Goal: Task Accomplishment & Management: Manage account settings

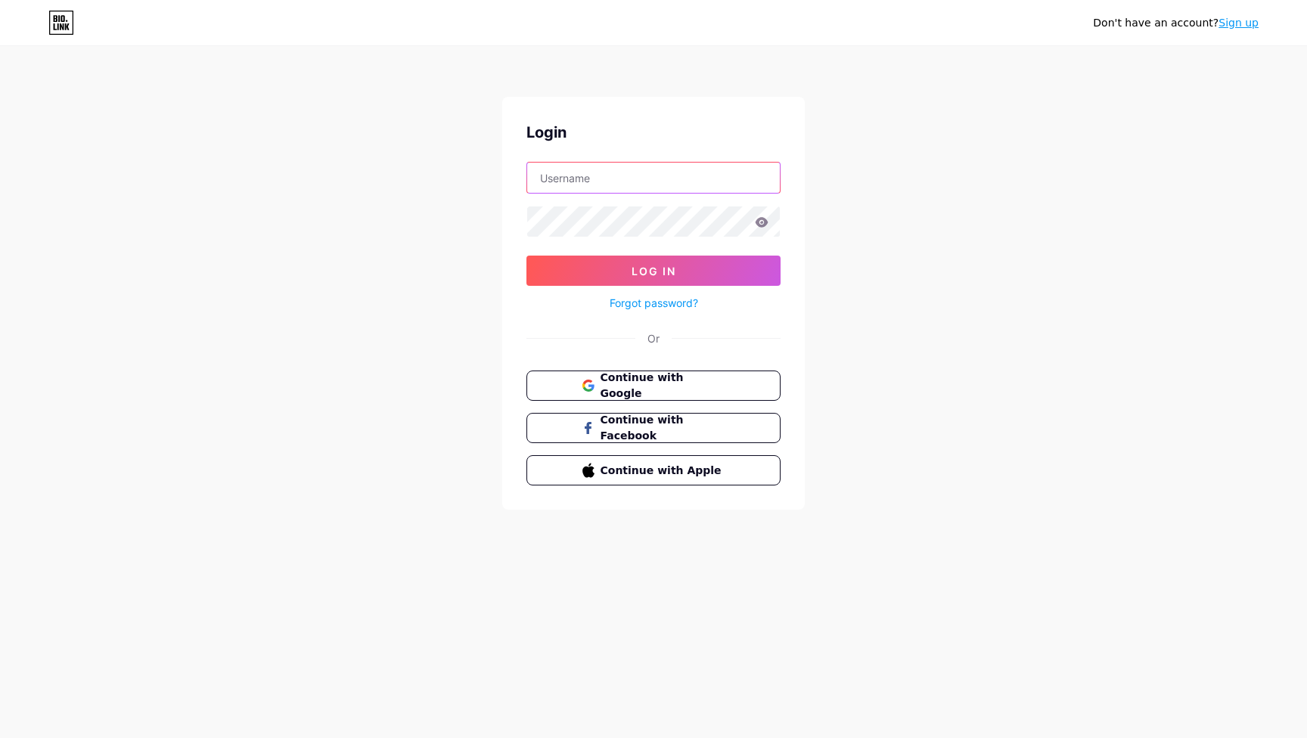
type input "hydratecocowater"
click at [653, 271] on button "Log In" at bounding box center [653, 271] width 254 height 30
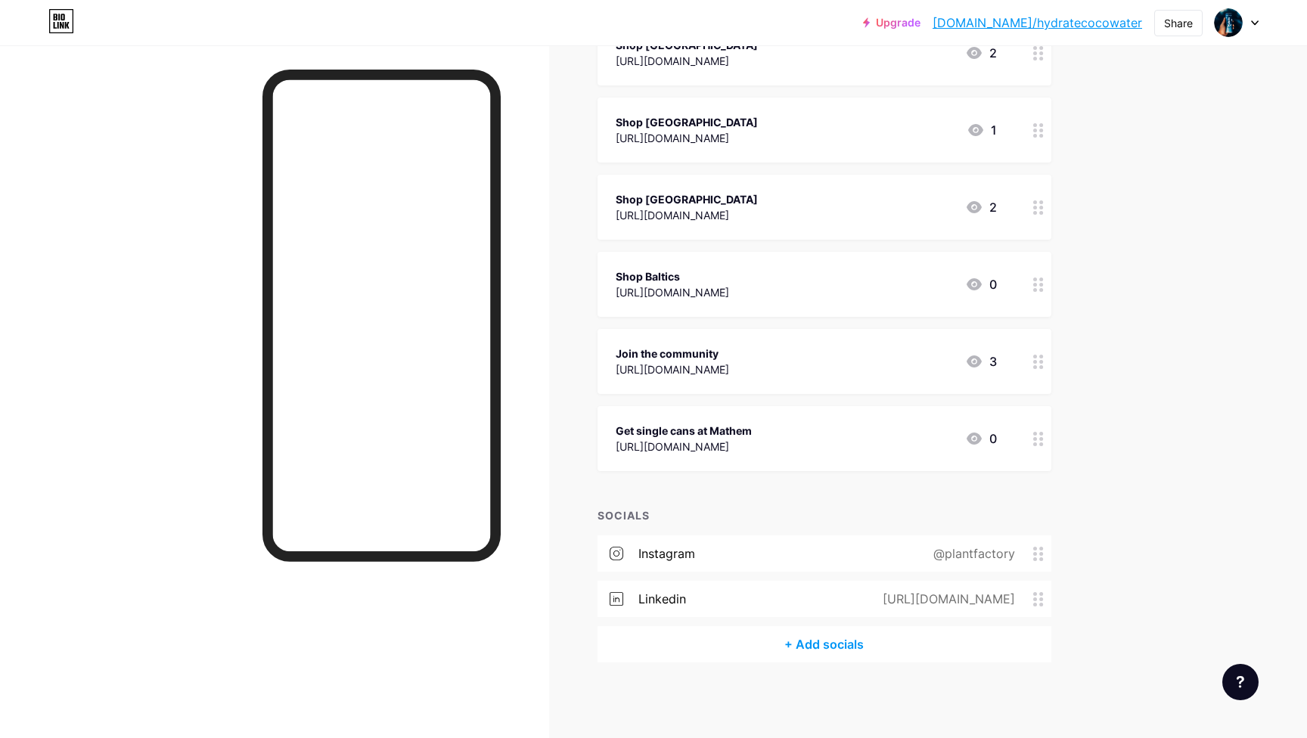
scroll to position [449, 0]
click at [996, 551] on div "@plantfactory" at bounding box center [971, 554] width 124 height 18
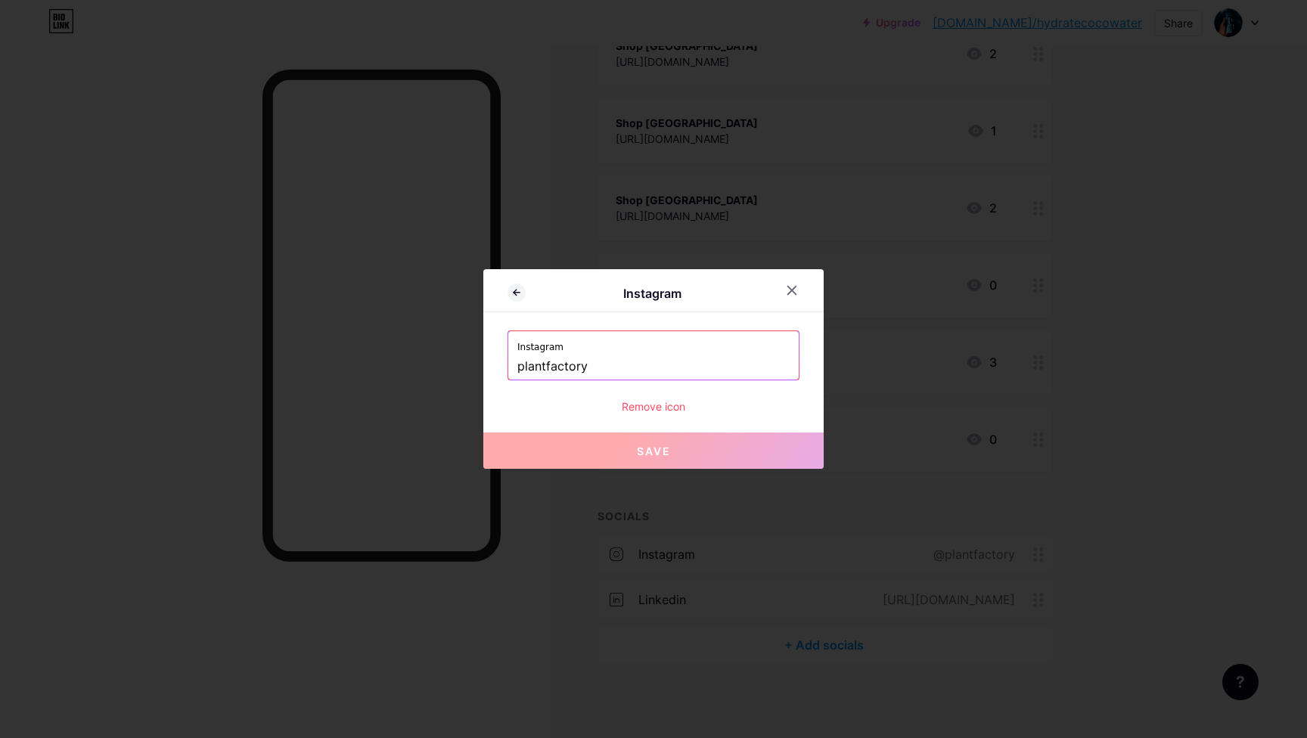
click at [607, 372] on input "plantfactory" at bounding box center [653, 367] width 272 height 26
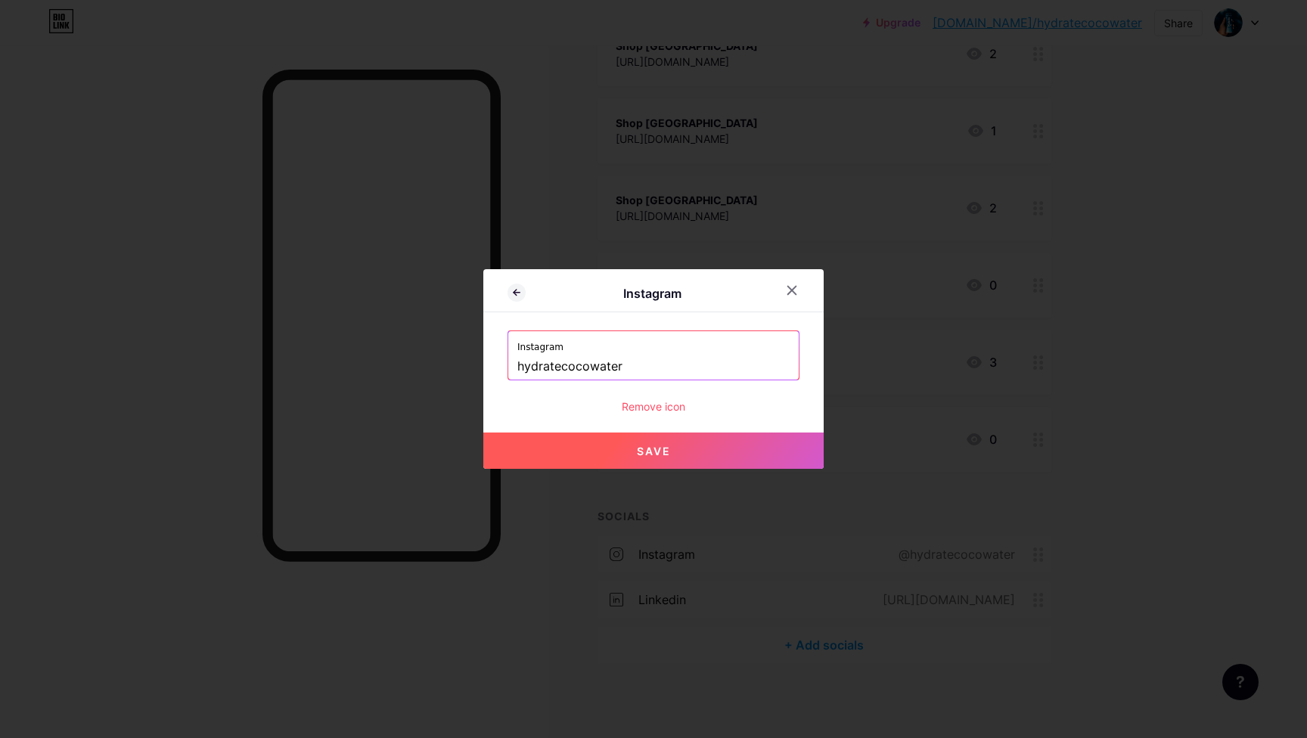
type input "hydratecocowater"
click at [768, 412] on div "Remove icon" at bounding box center [654, 407] width 292 height 16
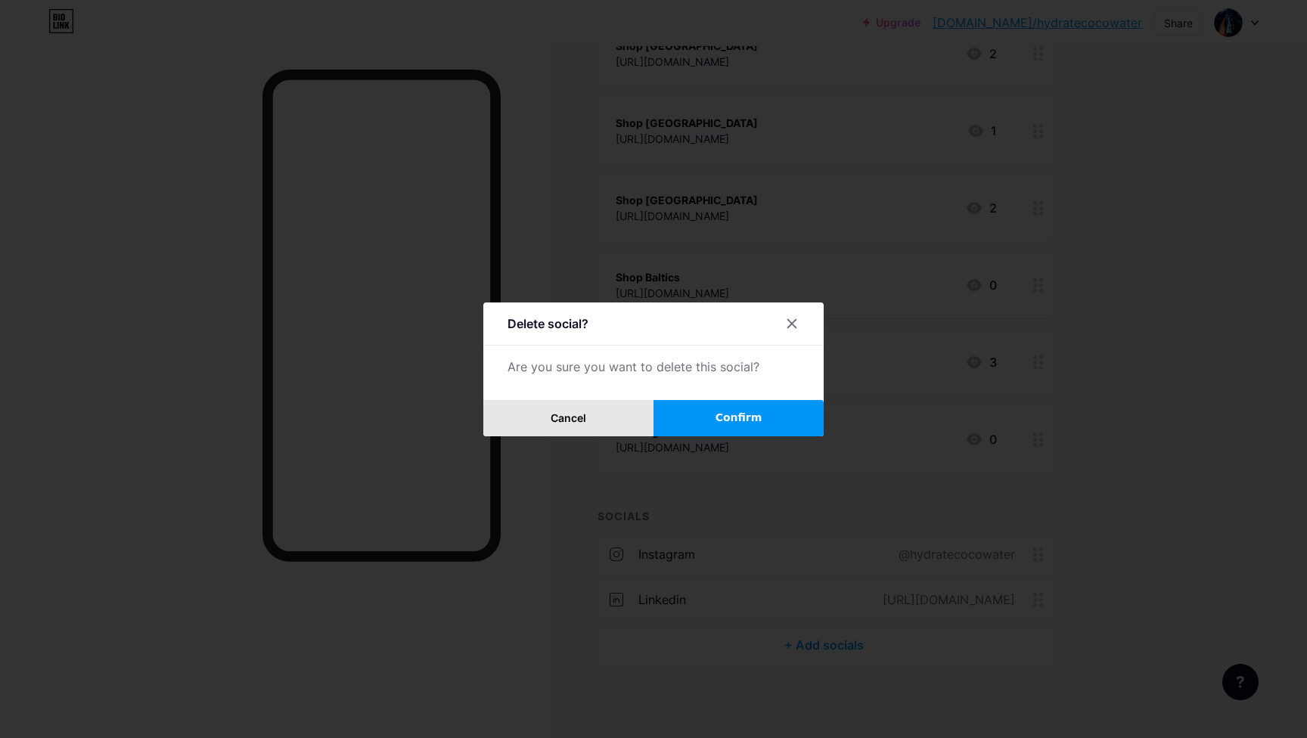
click at [582, 415] on span "Cancel" at bounding box center [569, 417] width 36 height 13
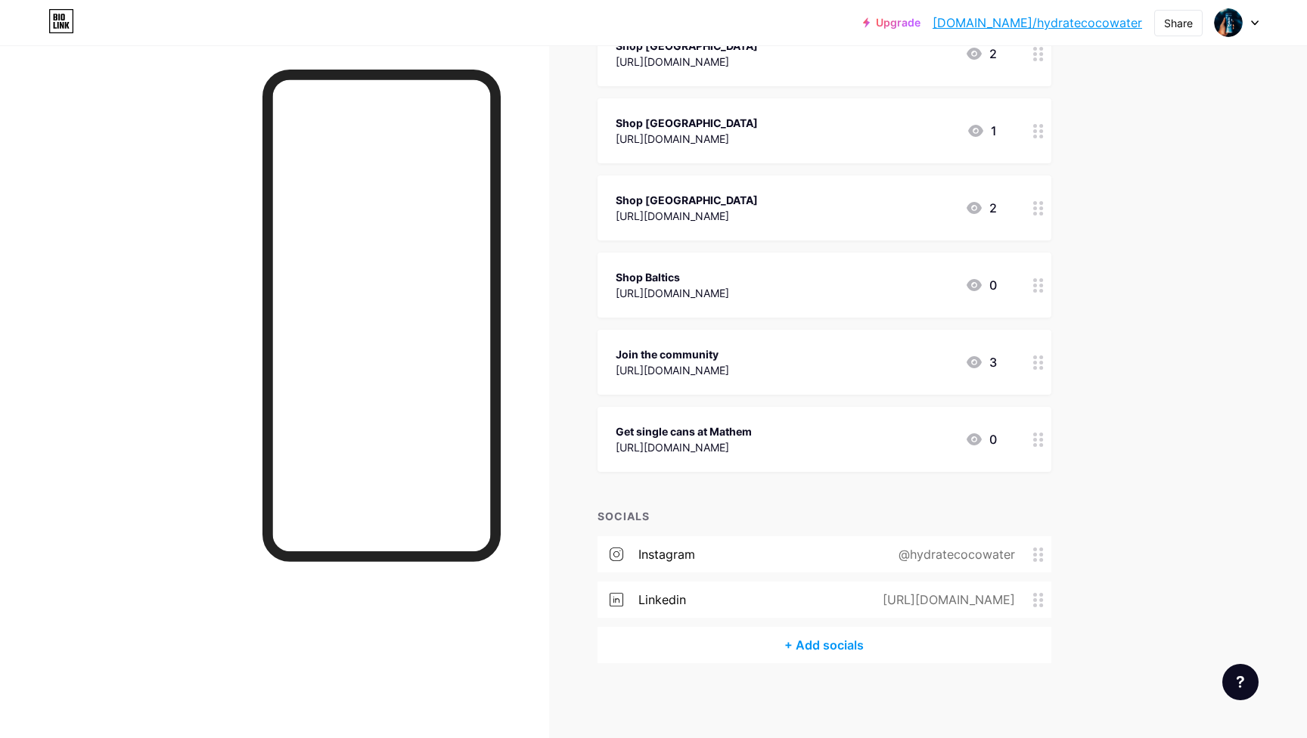
click at [933, 561] on div "@hydratecocowater" at bounding box center [953, 554] width 159 height 18
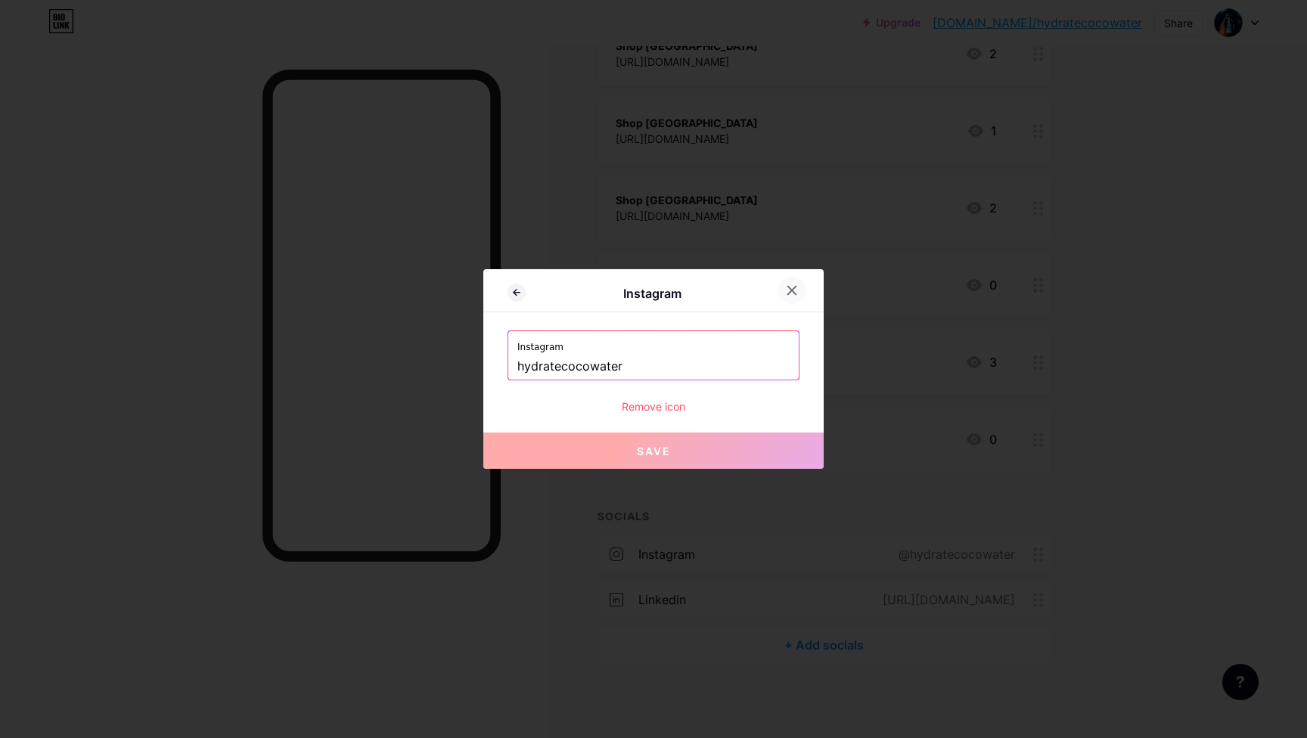
click at [790, 291] on icon at bounding box center [792, 291] width 8 height 8
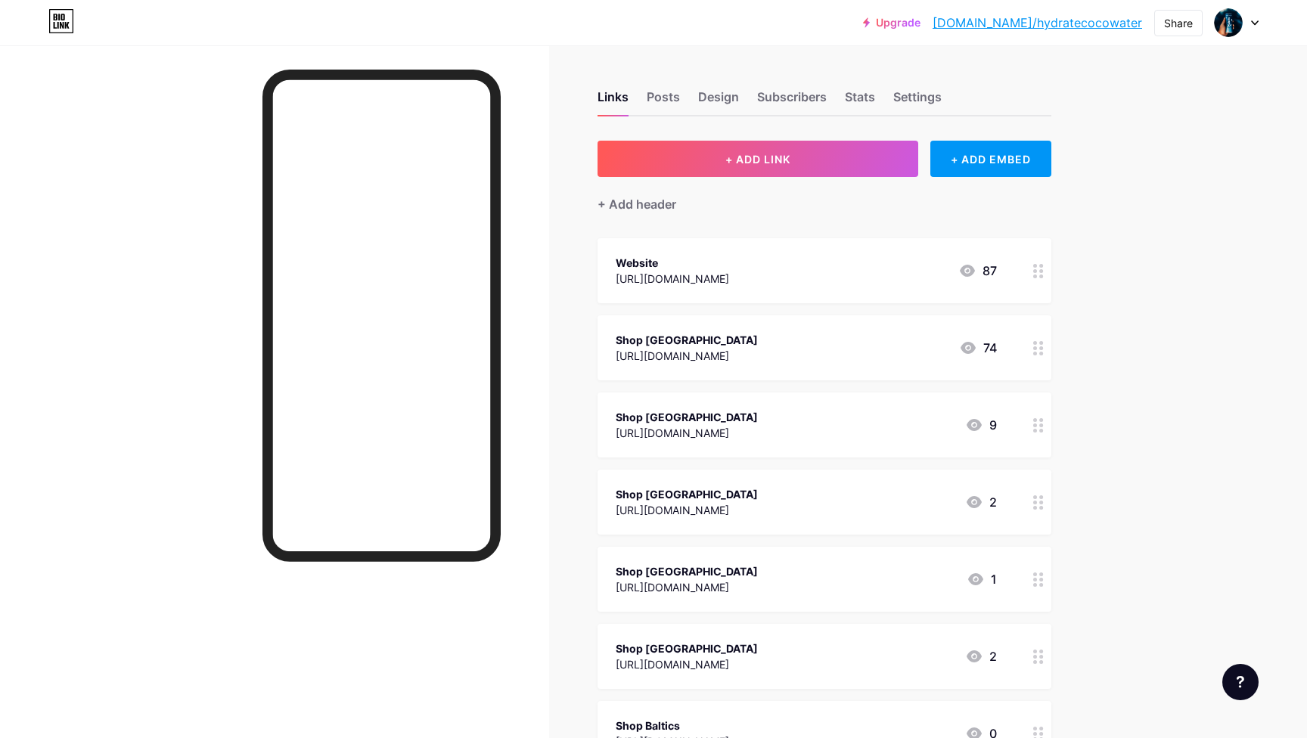
scroll to position [0, 0]
click at [748, 352] on div "Shop [GEOGRAPHIC_DATA] [URL][DOMAIN_NAME] 74" at bounding box center [806, 348] width 381 height 35
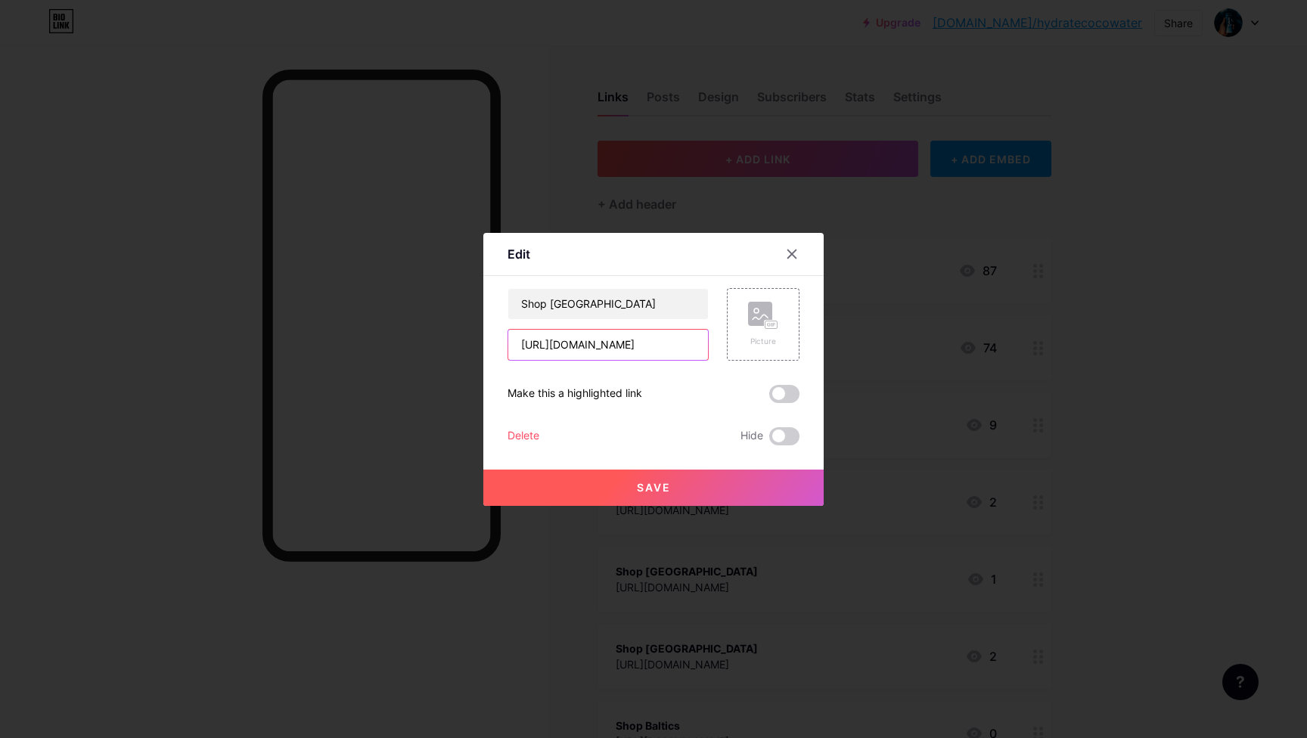
drag, startPoint x: 559, startPoint y: 345, endPoint x: 675, endPoint y: 353, distance: 116.0
click at [674, 353] on input "[URL][DOMAIN_NAME]" at bounding box center [608, 345] width 200 height 30
type input "[URL][DOMAIN_NAME]"
click at [670, 486] on span "Save" at bounding box center [654, 487] width 34 height 13
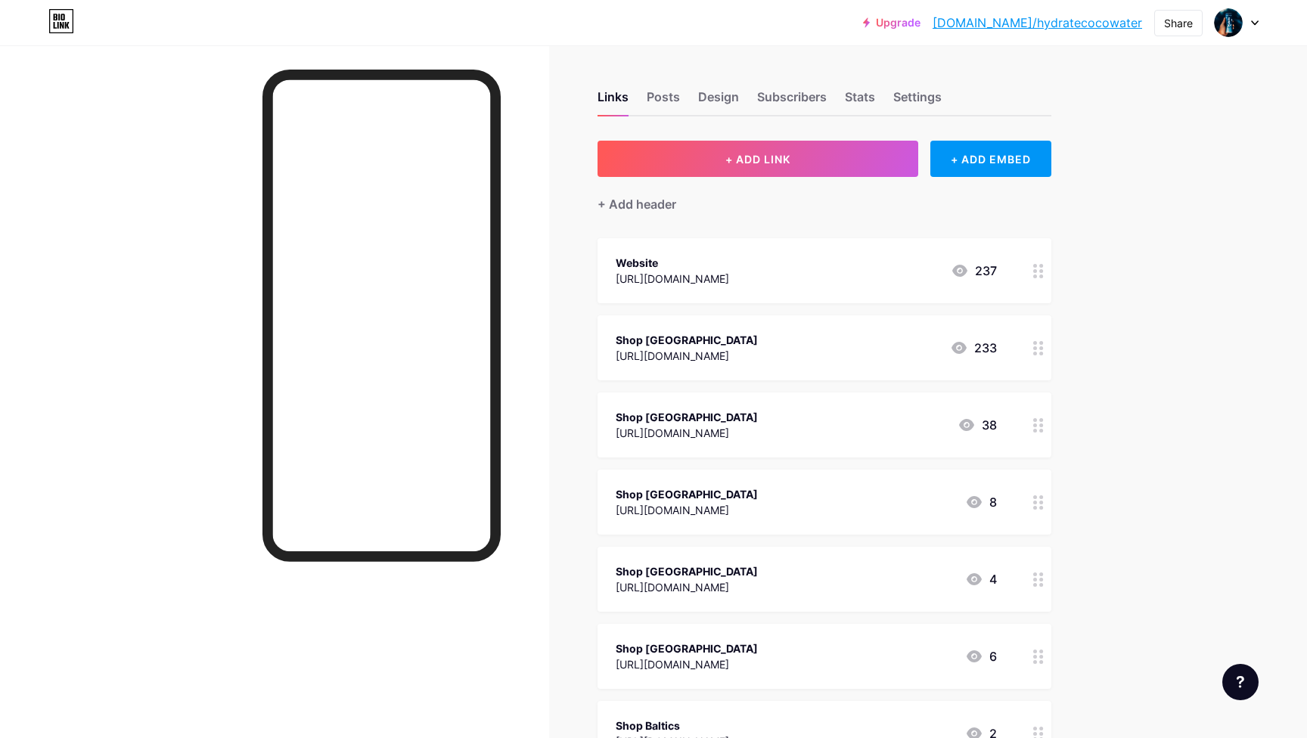
click at [1130, 362] on div "Upgrade [DOMAIN_NAME]/hydrat... [DOMAIN_NAME]/hydratecocowater Share Switch acc…" at bounding box center [653, 593] width 1307 height 1187
click at [848, 345] on div "Shop [GEOGRAPHIC_DATA] [URL][DOMAIN_NAME] 233" at bounding box center [806, 348] width 381 height 35
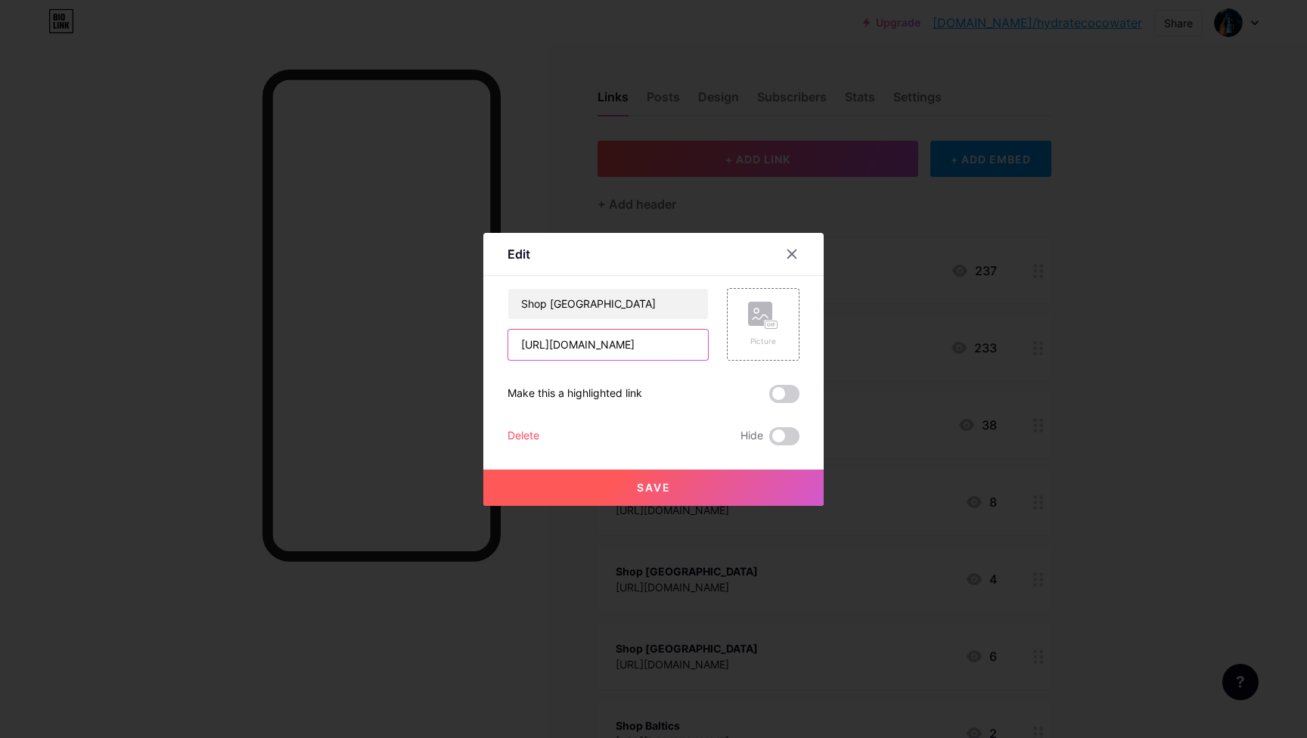
click at [683, 346] on input "[URL][DOMAIN_NAME]" at bounding box center [608, 345] width 200 height 30
click at [627, 338] on input "[URL][DOMAIN_NAME]" at bounding box center [608, 345] width 200 height 30
paste input "/"
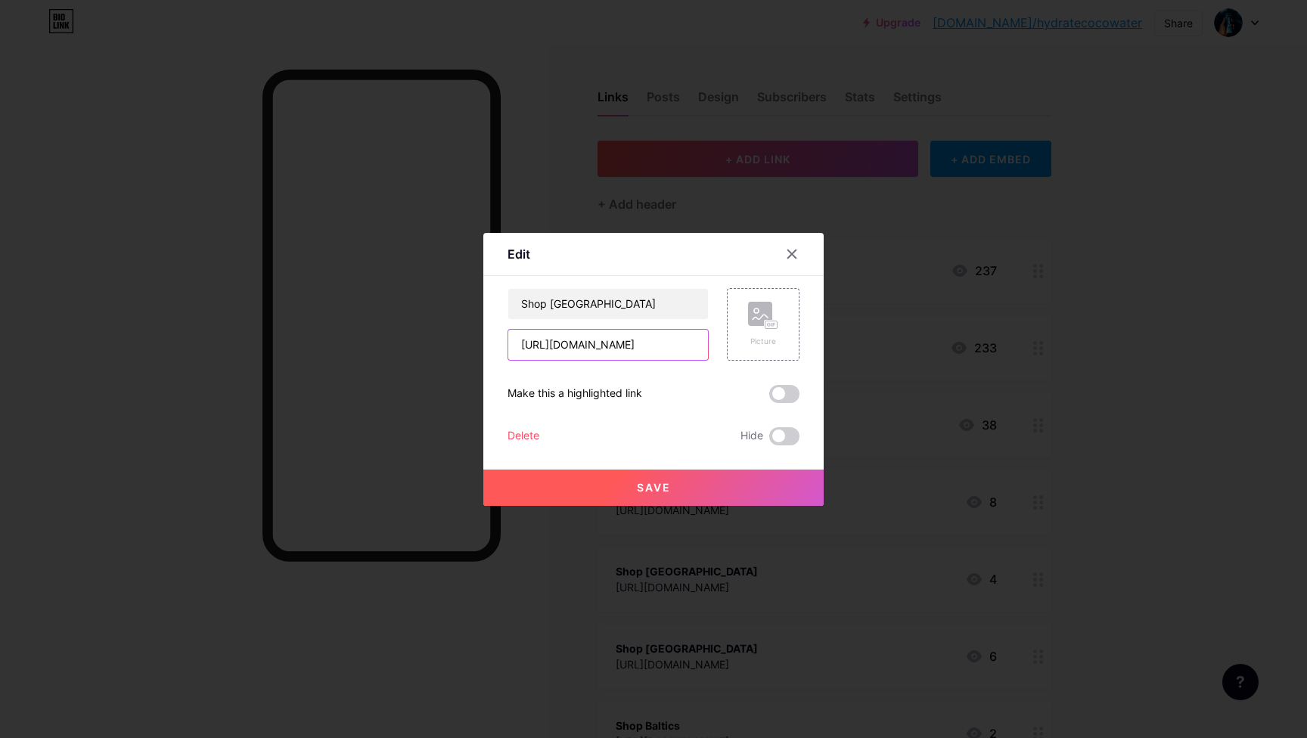
type input "[URL][DOMAIN_NAME]"
click at [666, 495] on button "Save" at bounding box center [653, 488] width 340 height 36
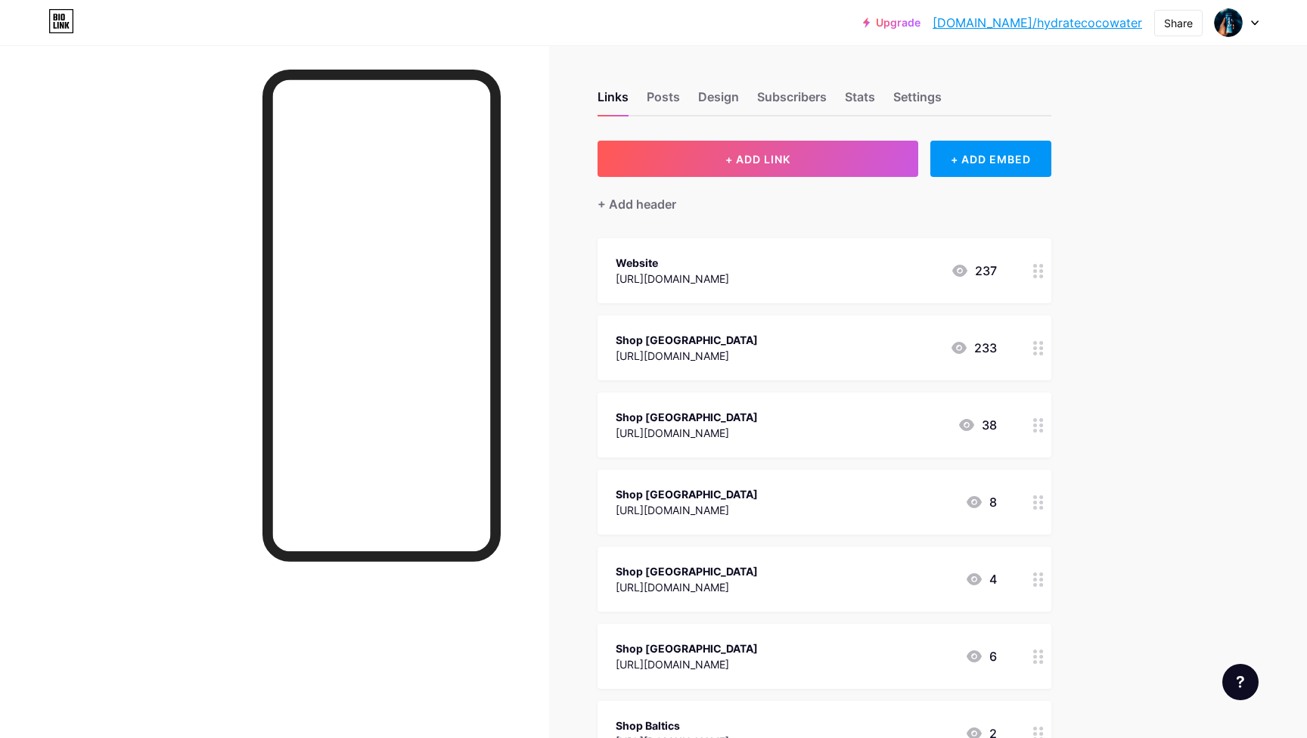
click at [758, 435] on div "[URL][DOMAIN_NAME]" at bounding box center [687, 433] width 142 height 16
click at [794, 256] on icon at bounding box center [792, 254] width 8 height 8
click at [758, 429] on div "[URL][DOMAIN_NAME]" at bounding box center [687, 433] width 142 height 16
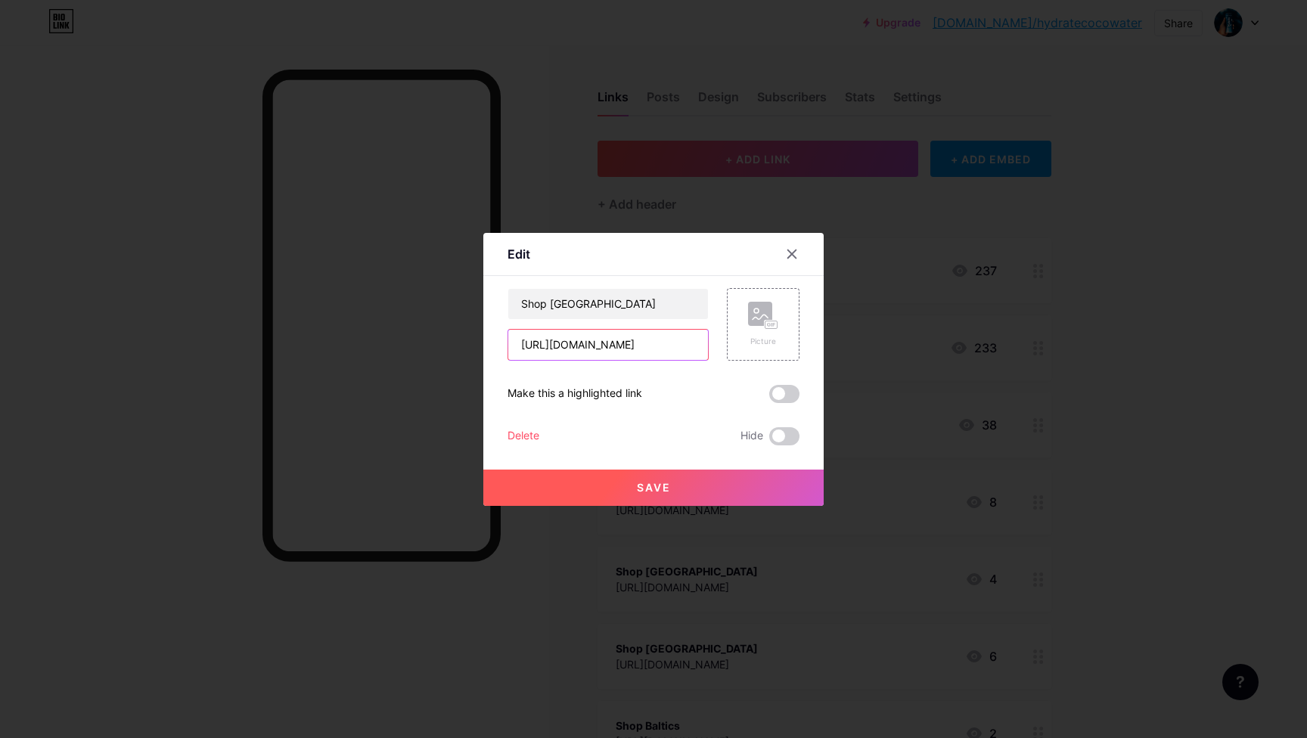
click at [680, 349] on input "[URL][DOMAIN_NAME]" at bounding box center [608, 345] width 200 height 30
click at [791, 250] on icon at bounding box center [792, 254] width 12 height 12
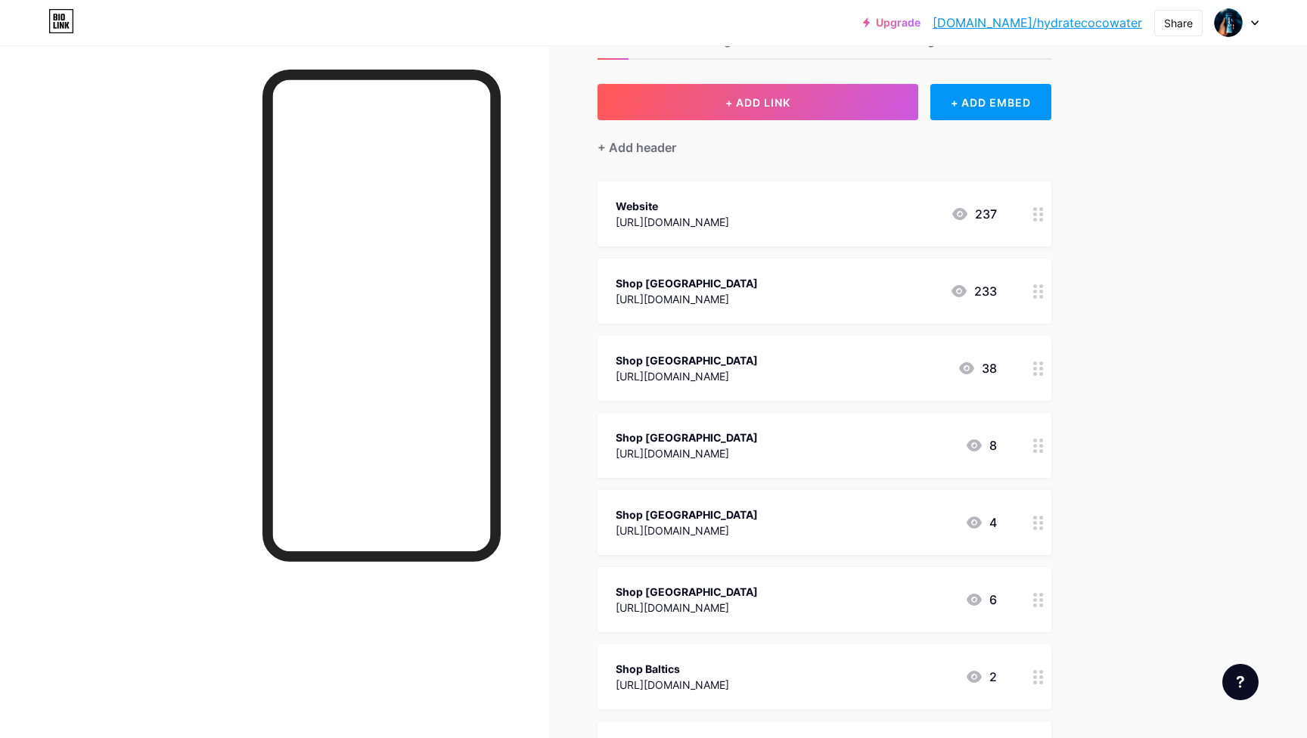
scroll to position [76, 0]
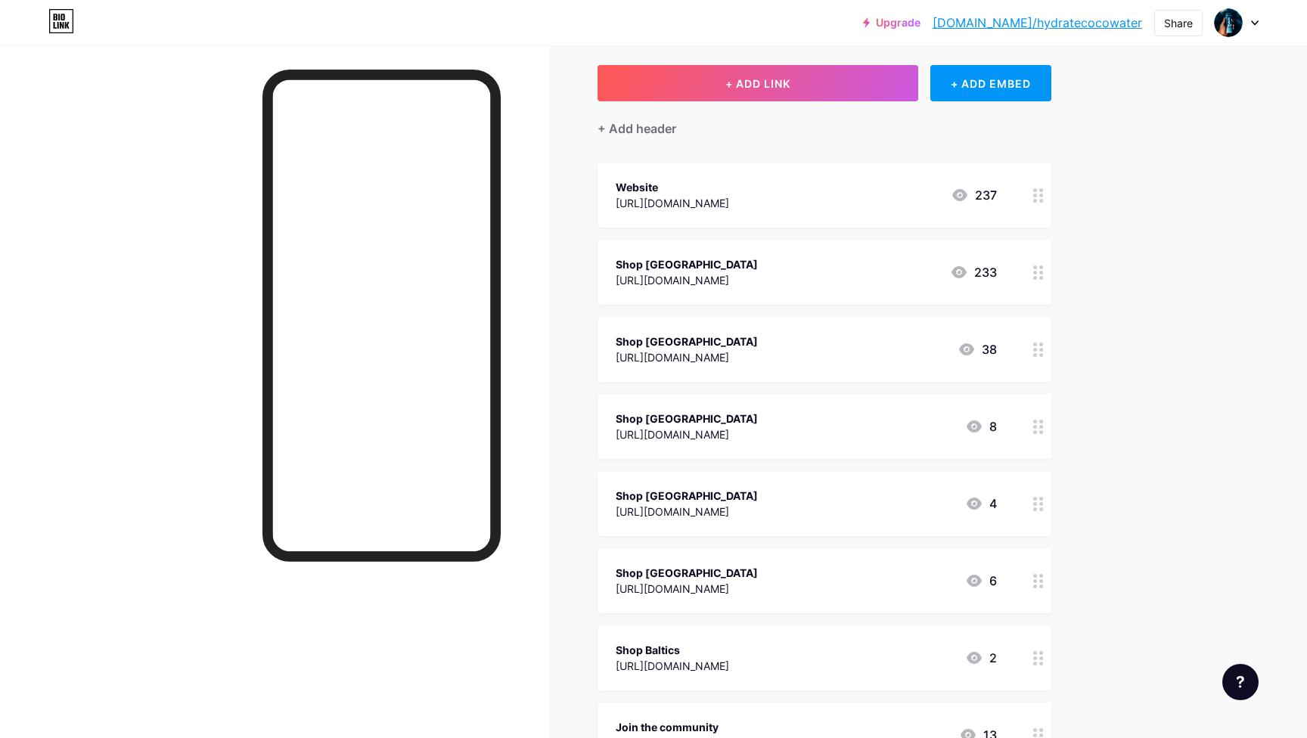
click at [758, 511] on div "[URL][DOMAIN_NAME]" at bounding box center [687, 512] width 142 height 16
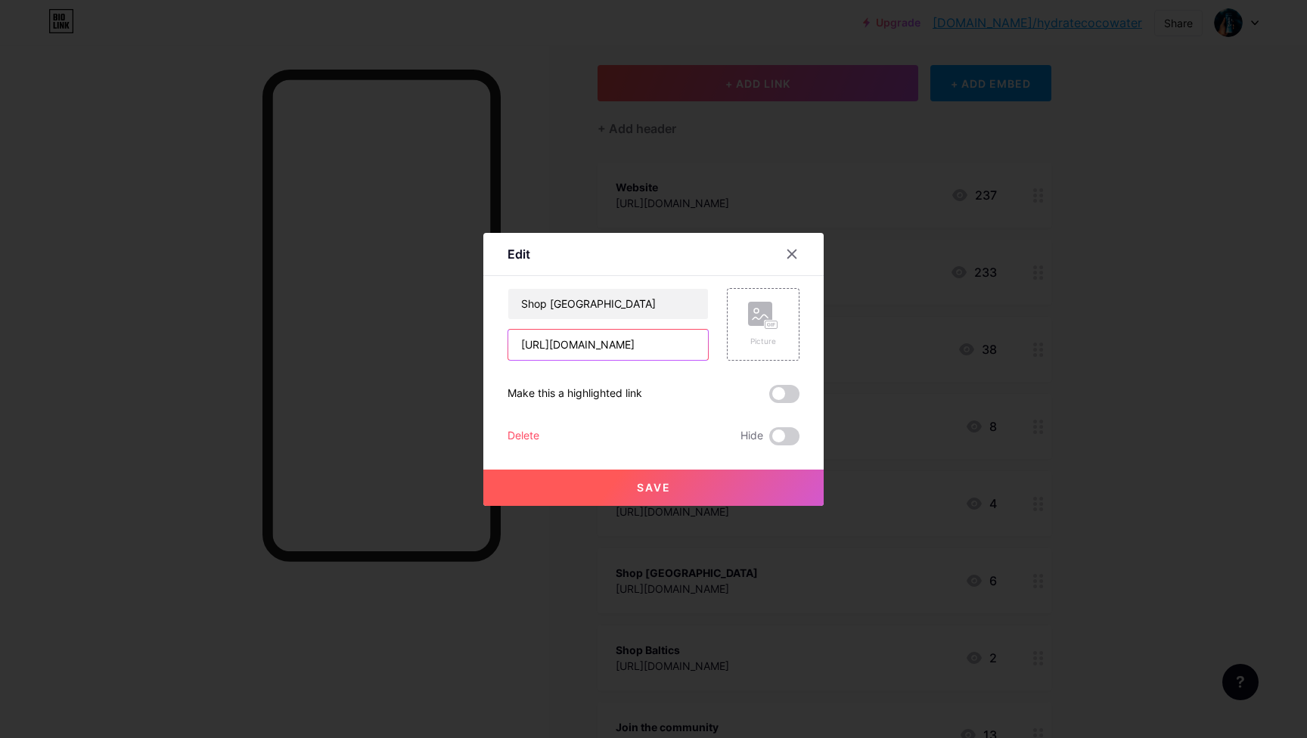
click at [651, 350] on input "[URL][DOMAIN_NAME]" at bounding box center [608, 345] width 200 height 30
click at [801, 246] on div at bounding box center [791, 254] width 27 height 27
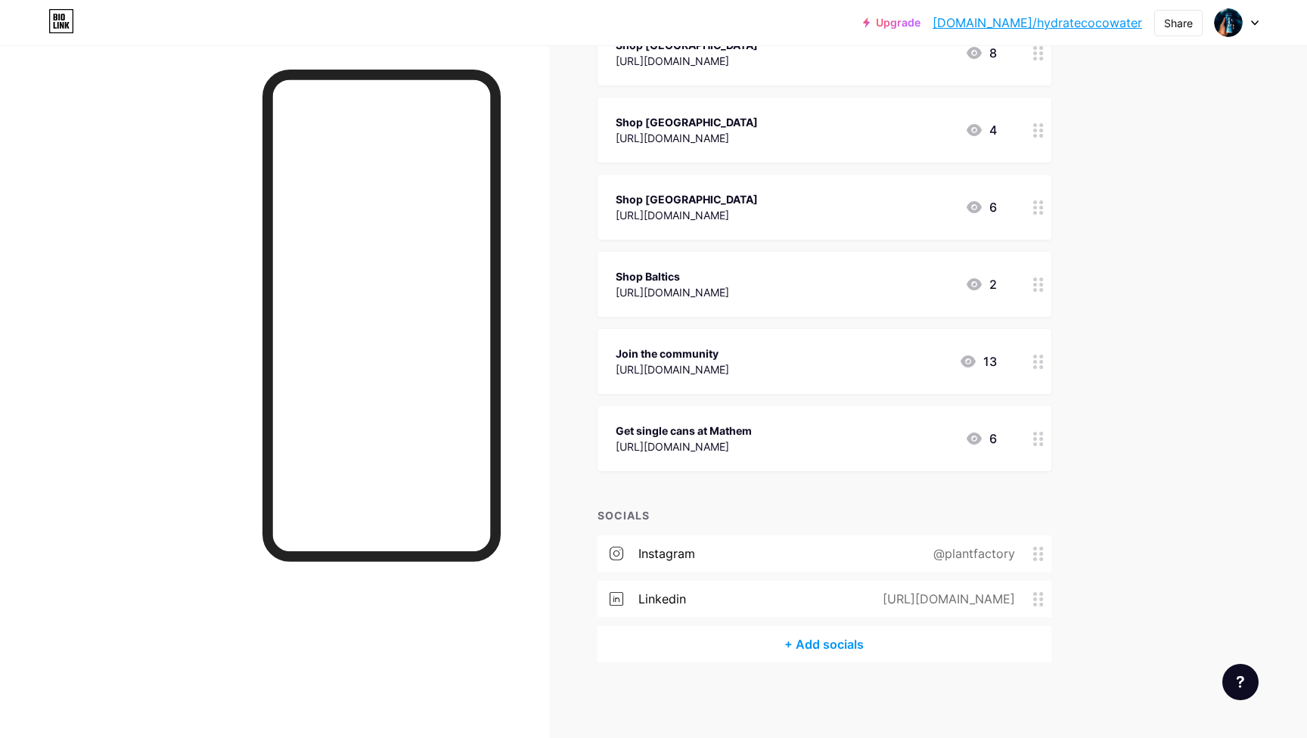
scroll to position [449, 0]
click at [858, 599] on div "[URL][DOMAIN_NAME]" at bounding box center [945, 600] width 175 height 18
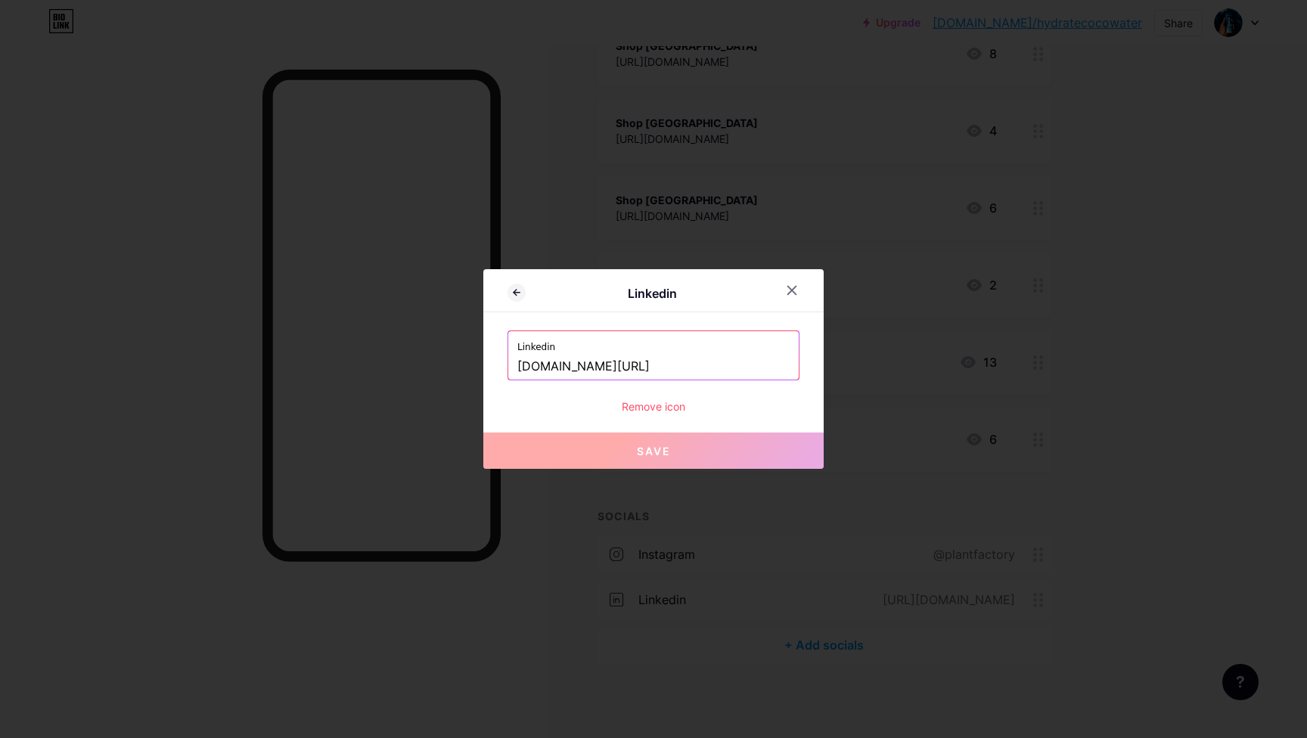
click at [672, 371] on input "www.linkedin.com/company/plantfactory-com" at bounding box center [653, 367] width 272 height 26
click at [792, 288] on icon at bounding box center [792, 290] width 12 height 12
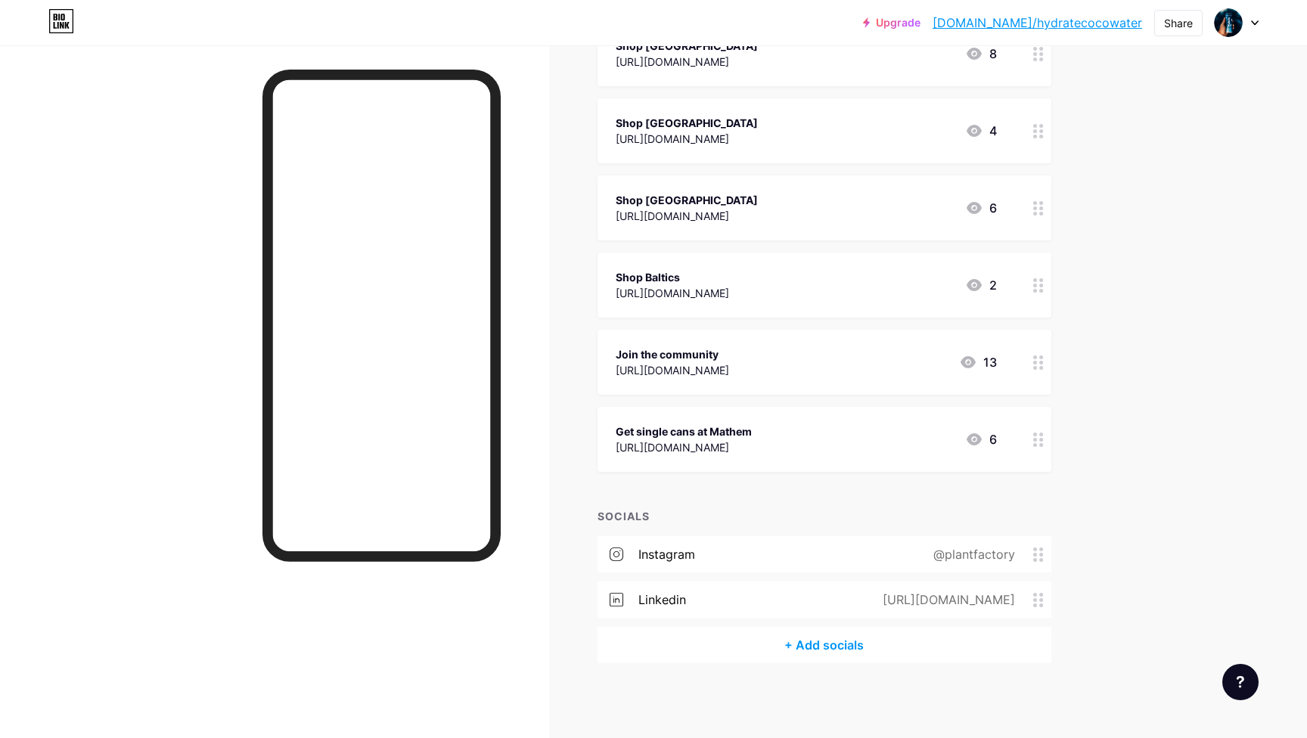
click at [970, 552] on div "@plantfactory" at bounding box center [971, 554] width 124 height 18
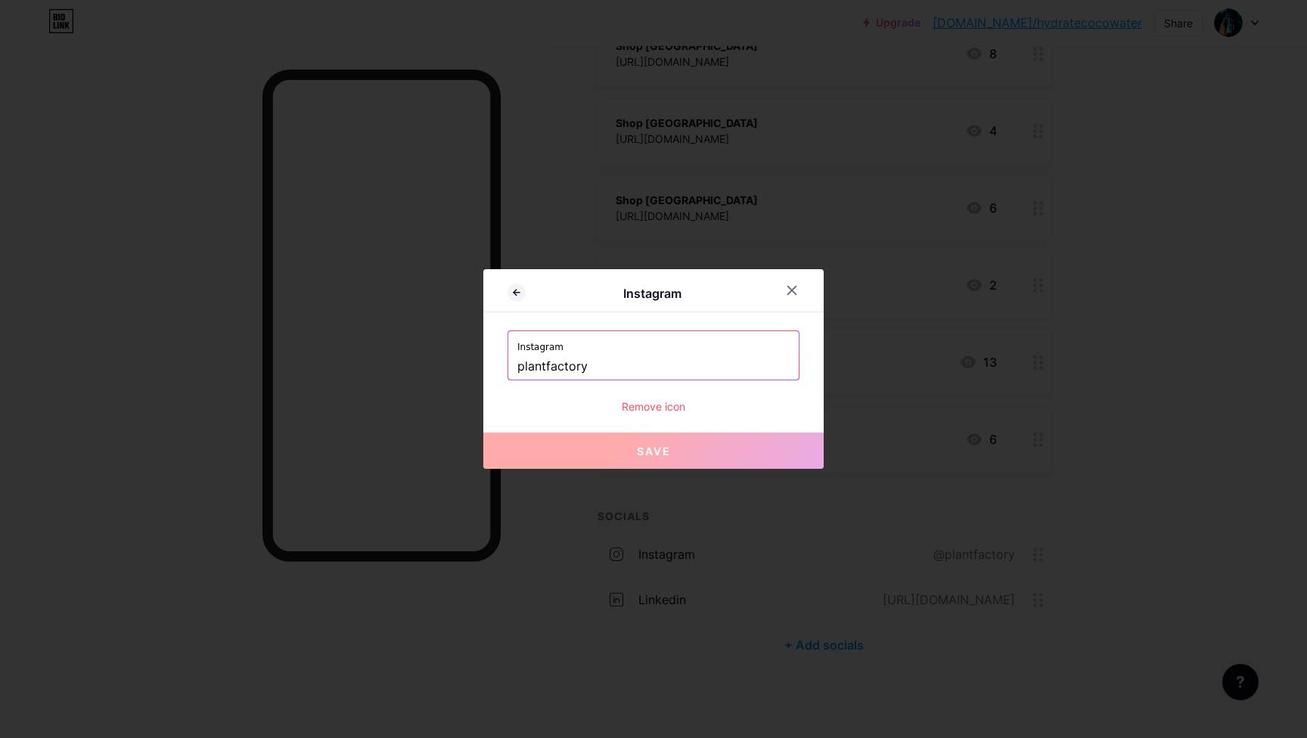
click at [594, 368] on input "plantfactory" at bounding box center [653, 367] width 272 height 26
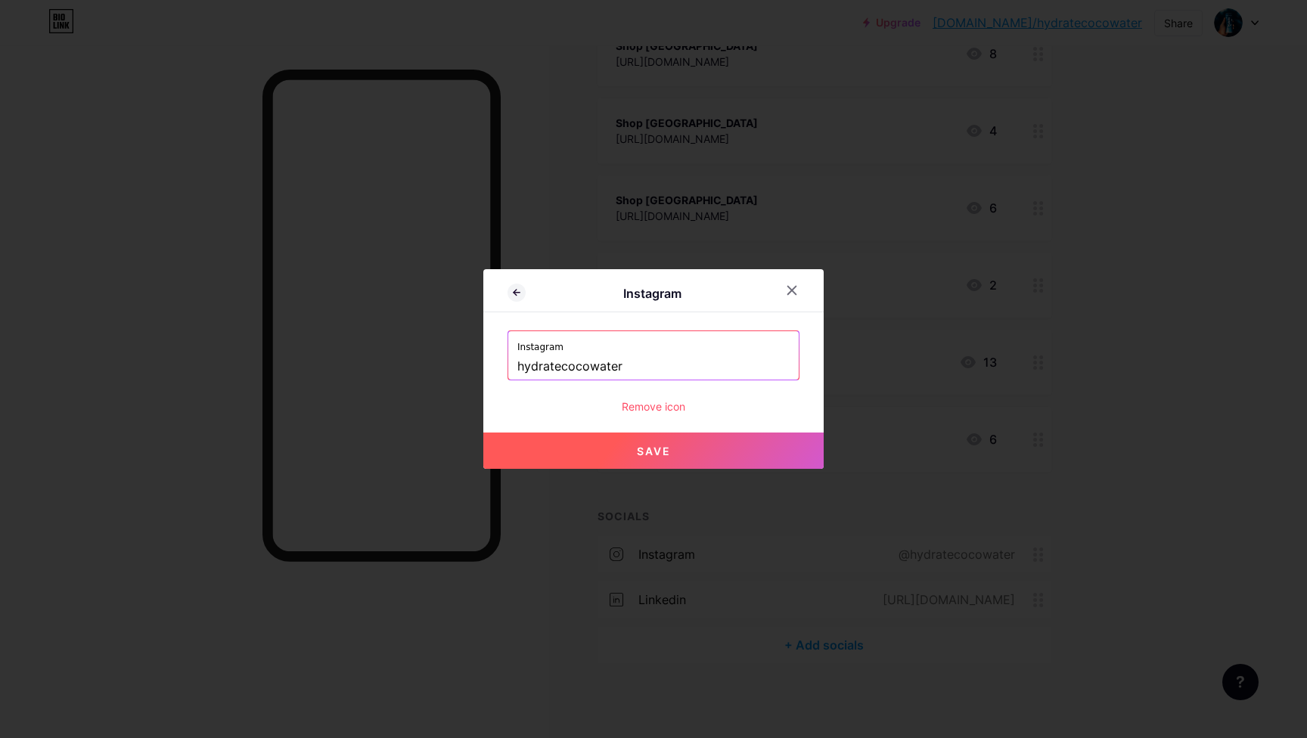
click at [729, 442] on button "Save" at bounding box center [653, 451] width 340 height 36
type input "[URL][DOMAIN_NAME]"
click at [793, 293] on icon at bounding box center [792, 290] width 12 height 12
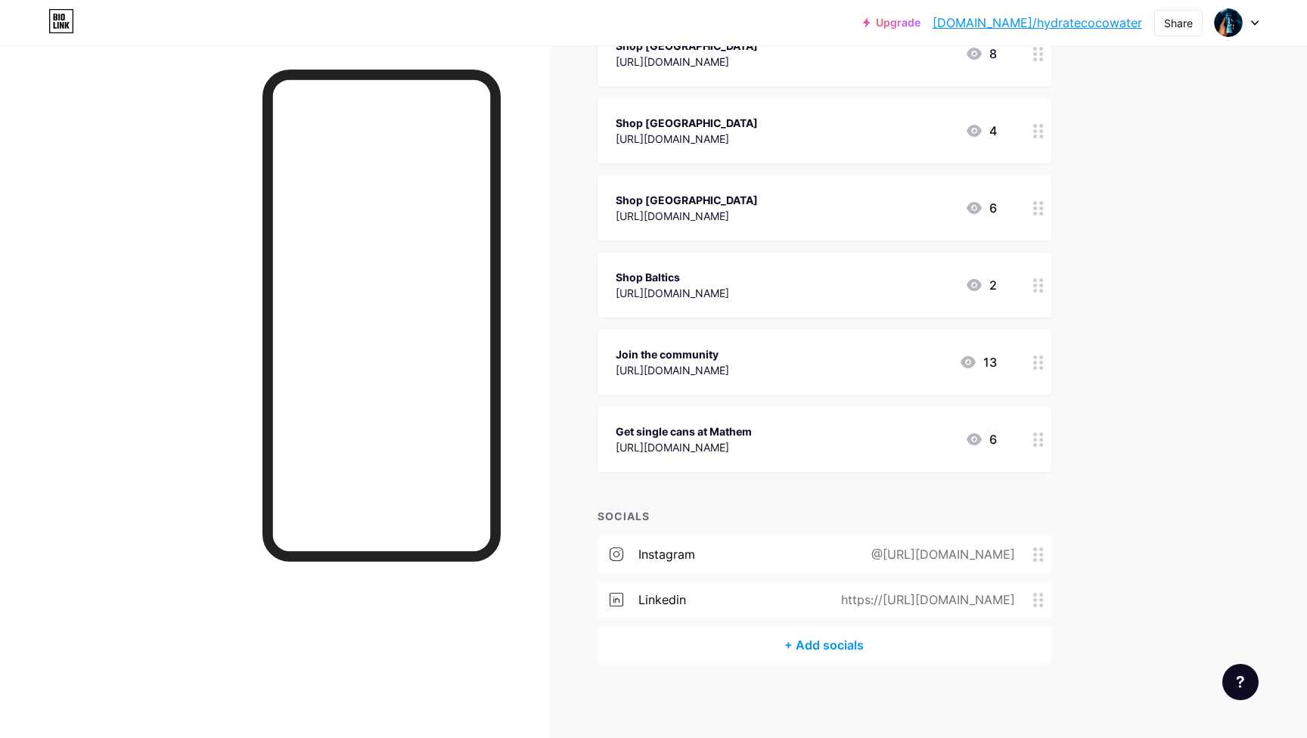
click at [1210, 483] on div "Upgrade bio.link/hydrat... bio.link/hydratecocowater Share Switch accounts Hydr…" at bounding box center [653, 144] width 1307 height 1187
click at [959, 552] on div "@plantfactory" at bounding box center [971, 554] width 124 height 18
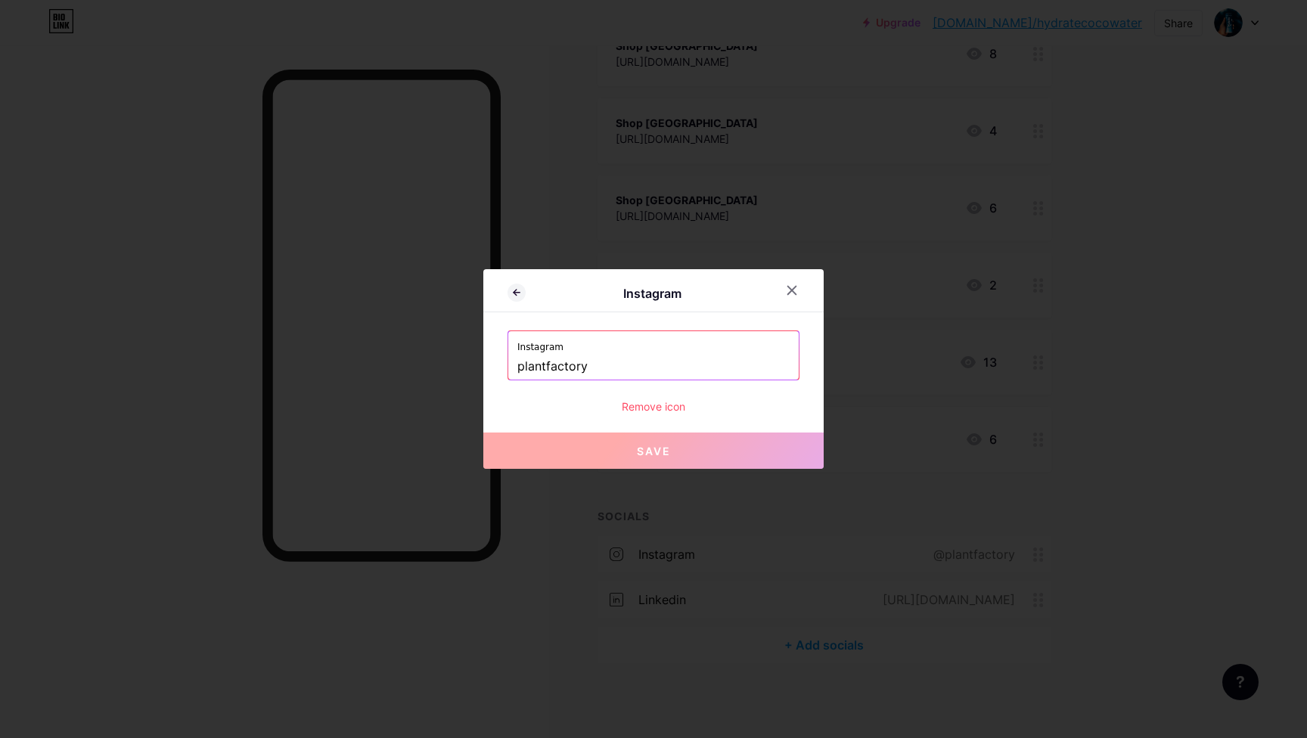
click at [585, 368] on input "plantfactory" at bounding box center [653, 367] width 272 height 26
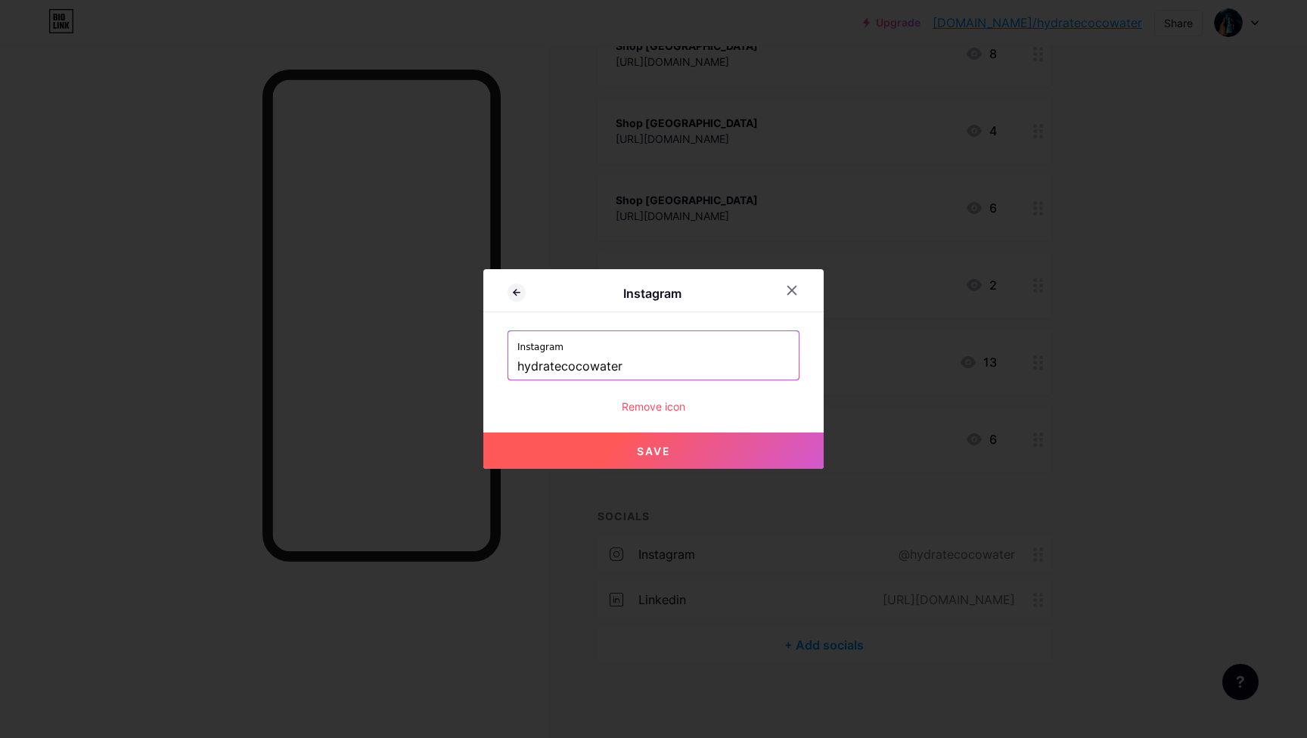
click at [745, 414] on div "Instagram Instagram hydratecocowater Remove icon Save" at bounding box center [653, 369] width 340 height 200
click at [684, 447] on button "Save" at bounding box center [653, 451] width 340 height 36
type input "[URL][DOMAIN_NAME]"
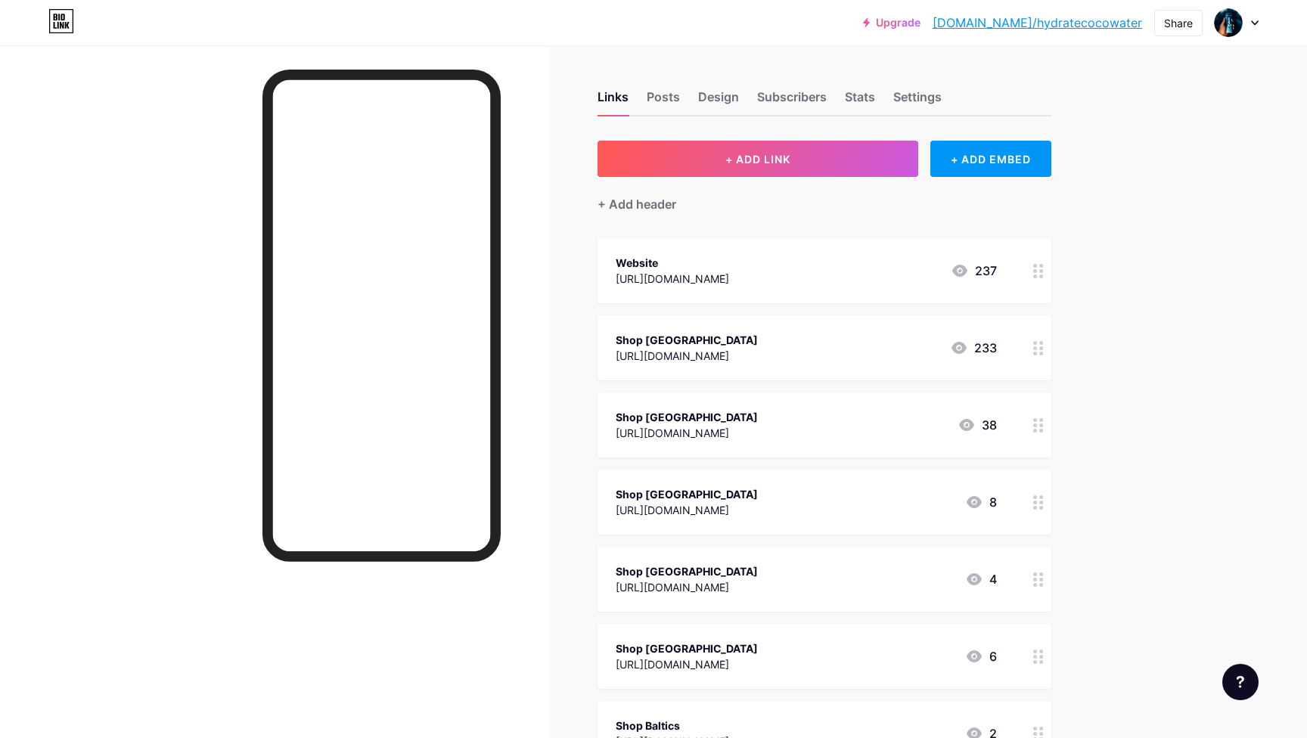
scroll to position [0, 0]
